Goal: Task Accomplishment & Management: Manage account settings

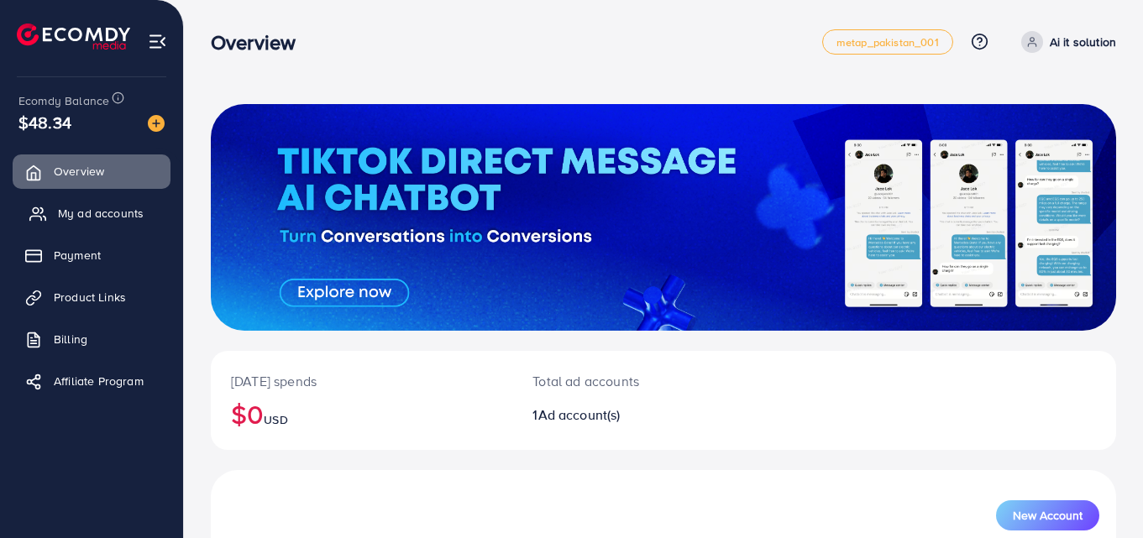
click at [101, 208] on span "My ad accounts" at bounding box center [101, 213] width 86 height 17
click at [93, 214] on span "My ad accounts" at bounding box center [101, 213] width 86 height 17
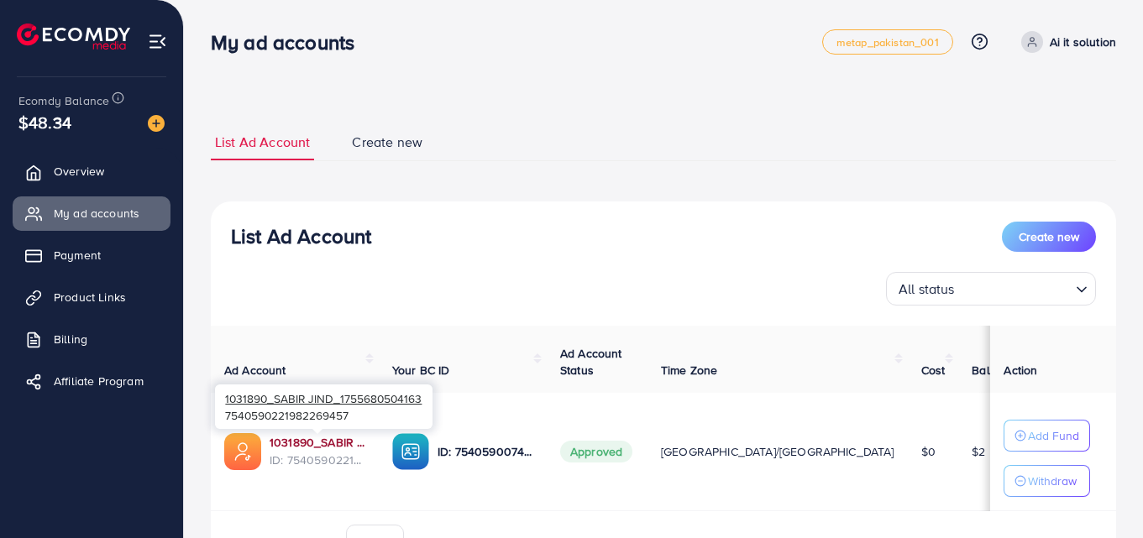
click at [309, 443] on link "1031890_SABIR JIND_1755680504163" at bounding box center [317, 442] width 96 height 17
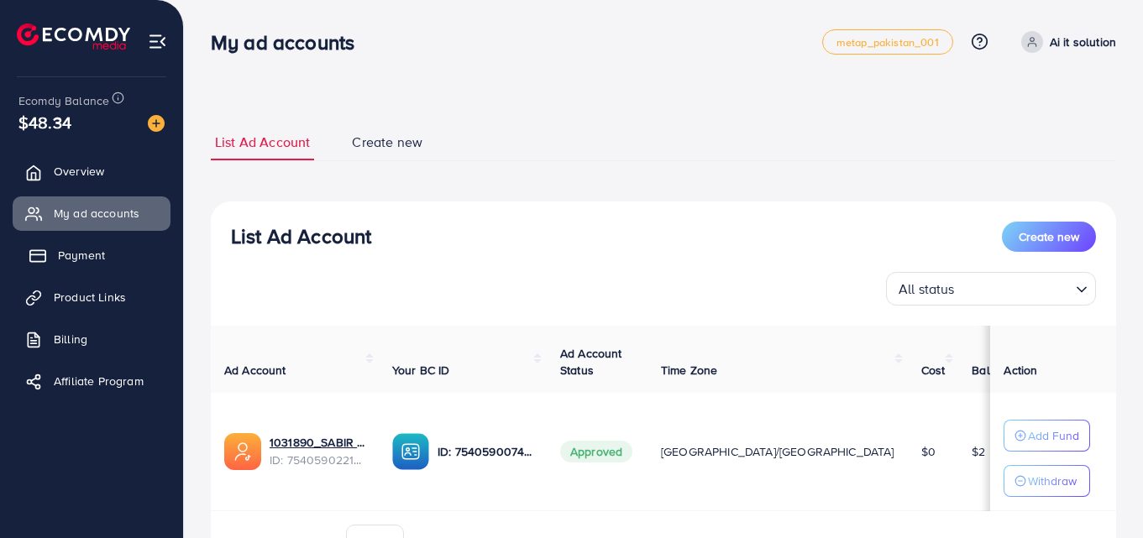
click at [97, 255] on span "Payment" at bounding box center [81, 255] width 47 height 17
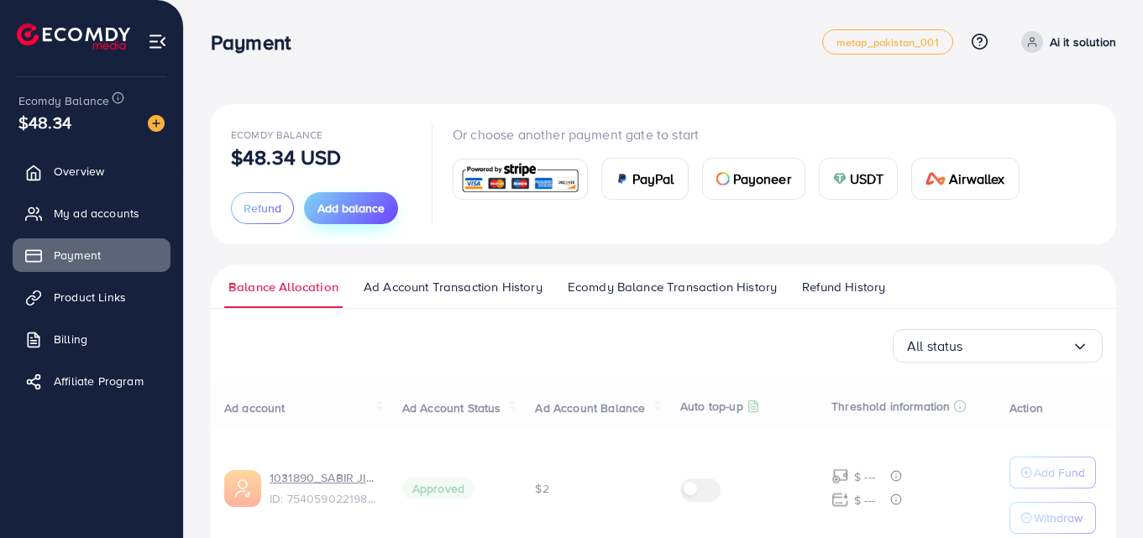
click at [337, 210] on span "Add balance" at bounding box center [350, 208] width 67 height 17
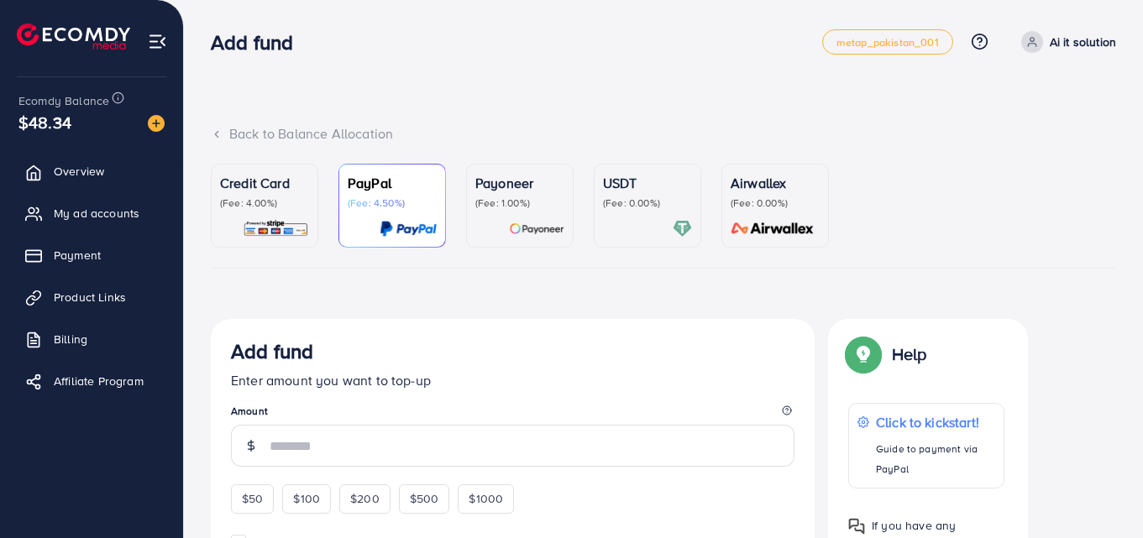
click at [859, 180] on ul "Credit Card (Fee: 4.00%) PayPal (Fee: 4.50%) Payoneer (Fee: 1.00%) USDT (Fee: 0…" at bounding box center [663, 216] width 905 height 105
click at [615, 197] on p "(Fee: 0.00%)" at bounding box center [647, 202] width 89 height 13
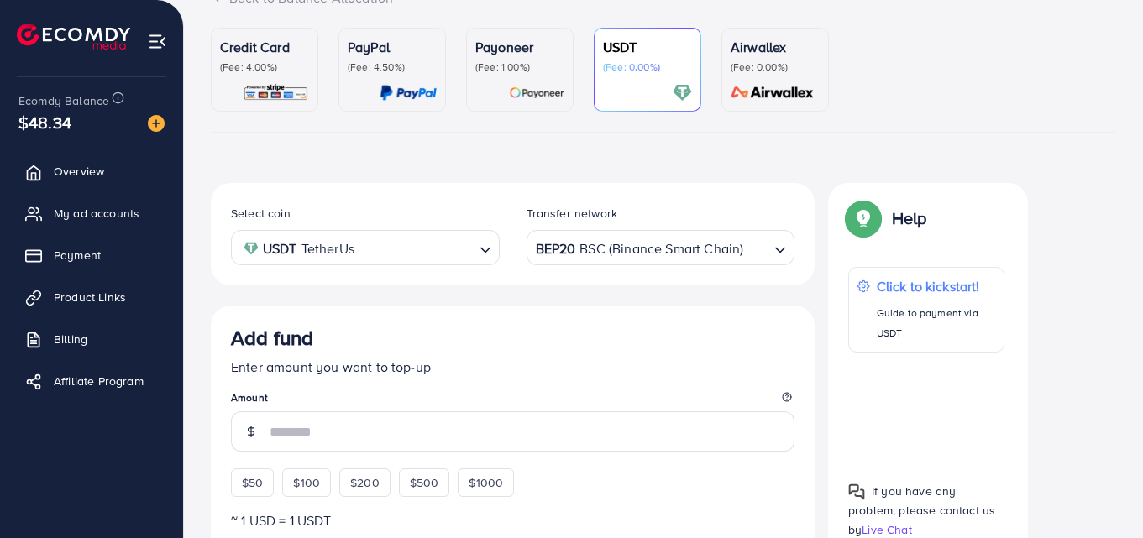
scroll to position [168, 0]
